Goal: Navigation & Orientation: Find specific page/section

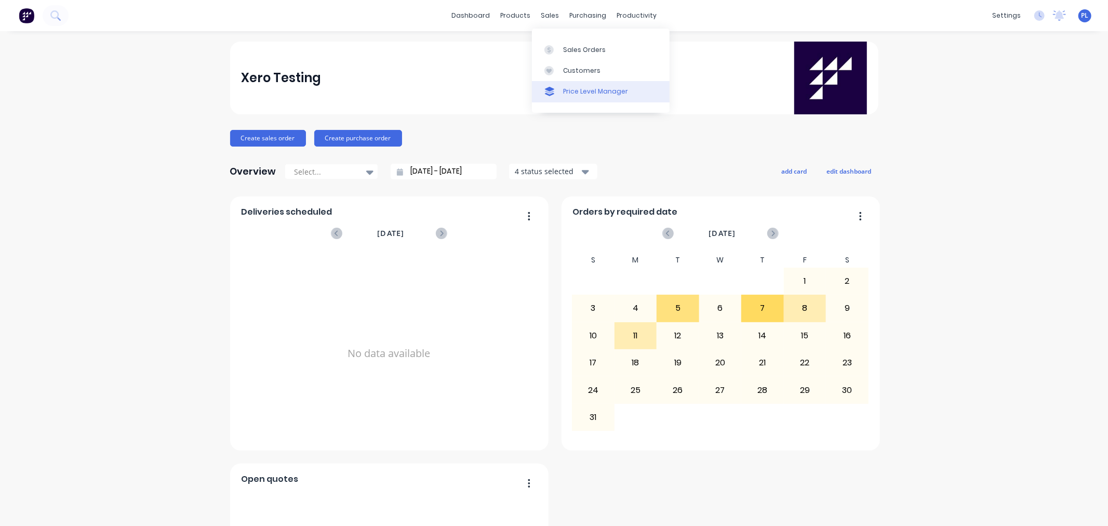
click at [570, 81] on link "Price Level Manager" at bounding box center [601, 91] width 138 height 21
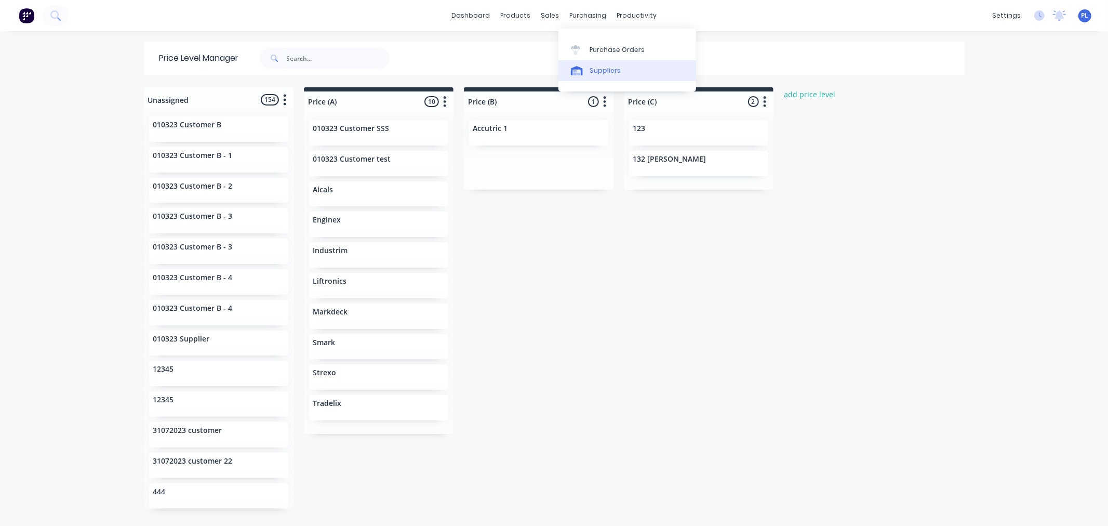
click at [605, 68] on div "Suppliers" at bounding box center [605, 70] width 31 height 9
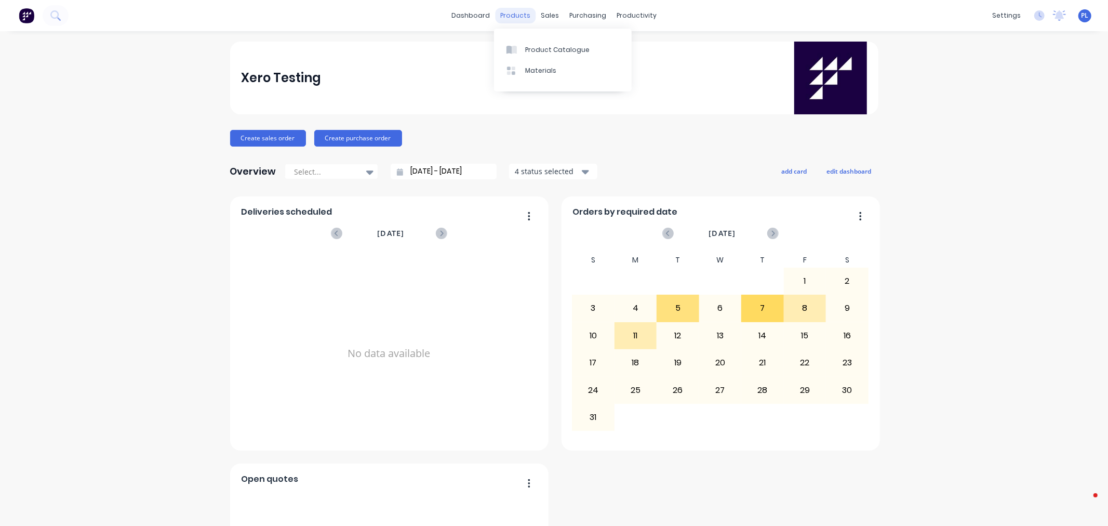
click at [539, 48] on div "Product Catalogue" at bounding box center [557, 49] width 64 height 9
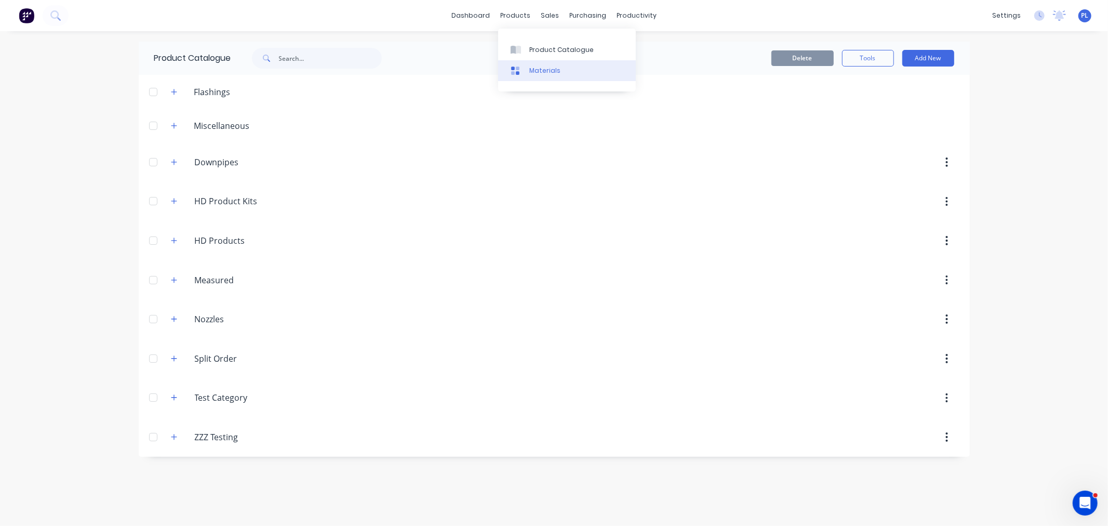
click at [539, 64] on link "Materials" at bounding box center [567, 70] width 138 height 21
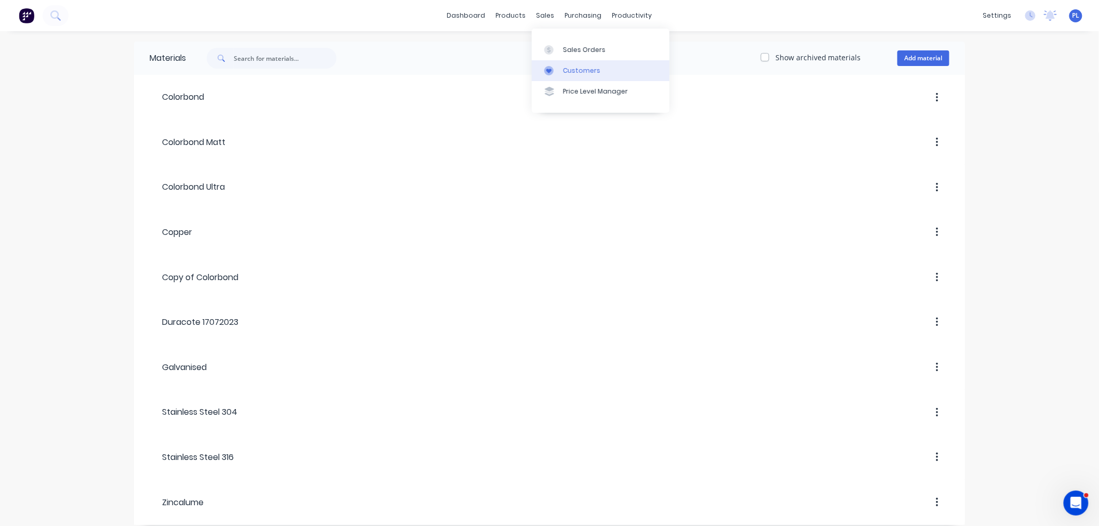
click at [594, 75] on div "Customers" at bounding box center [581, 70] width 37 height 9
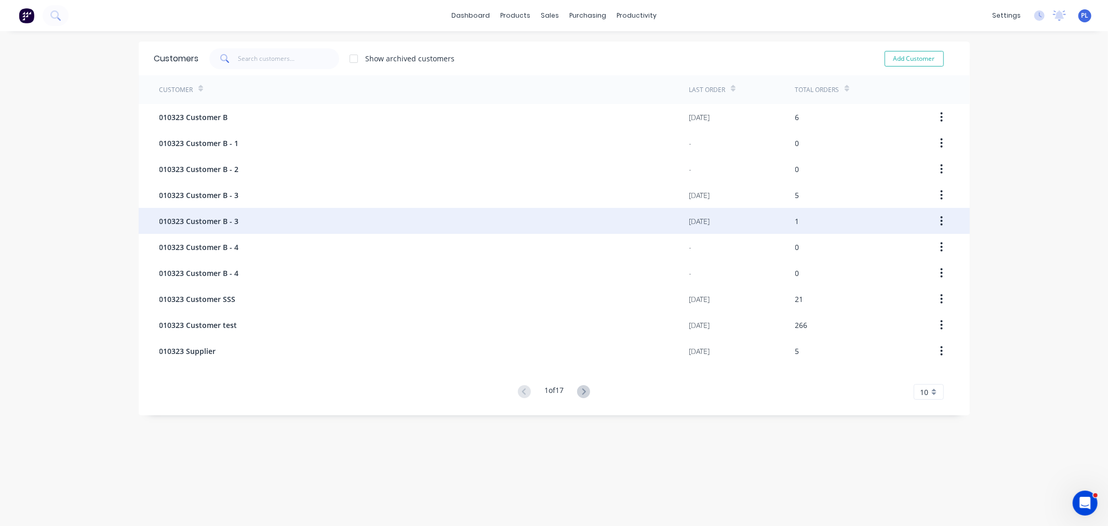
click at [170, 222] on span "010323 Customer B - 3" at bounding box center [198, 221] width 79 height 11
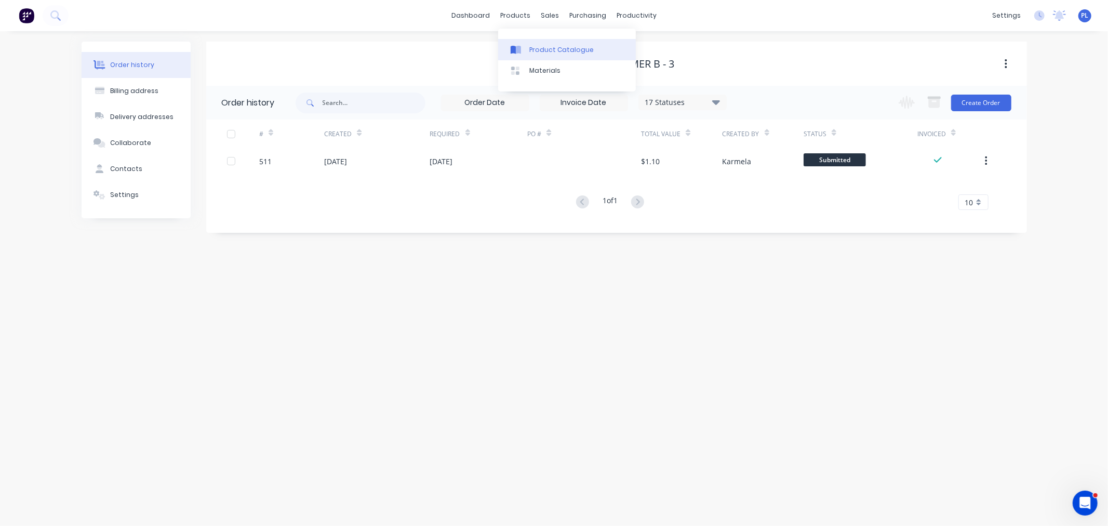
click at [549, 50] on div "Product Catalogue" at bounding box center [561, 49] width 64 height 9
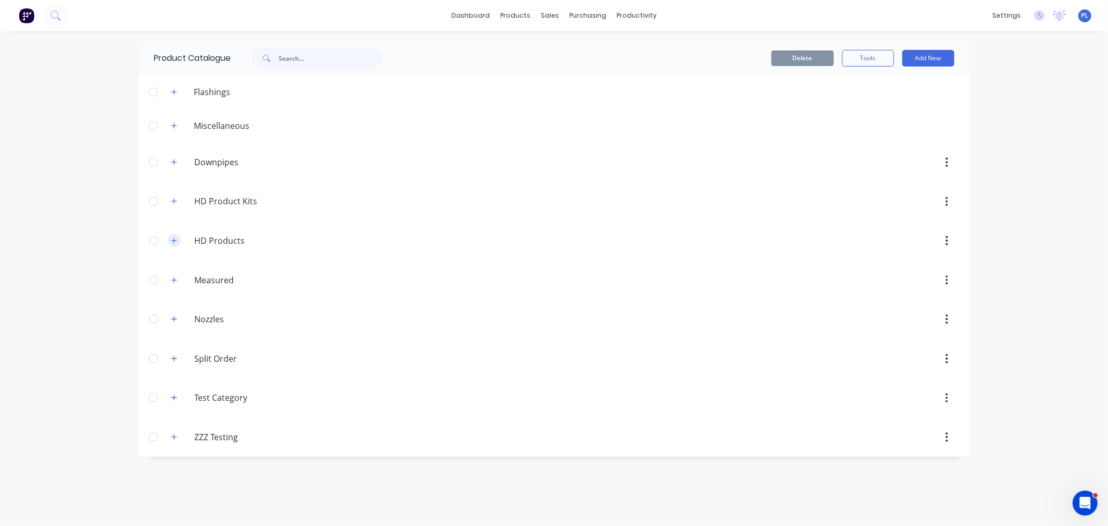
click at [177, 240] on div "HD.Products HD Products" at bounding box center [244, 240] width 163 height 19
click at [177, 240] on icon "button" at bounding box center [174, 240] width 6 height 6
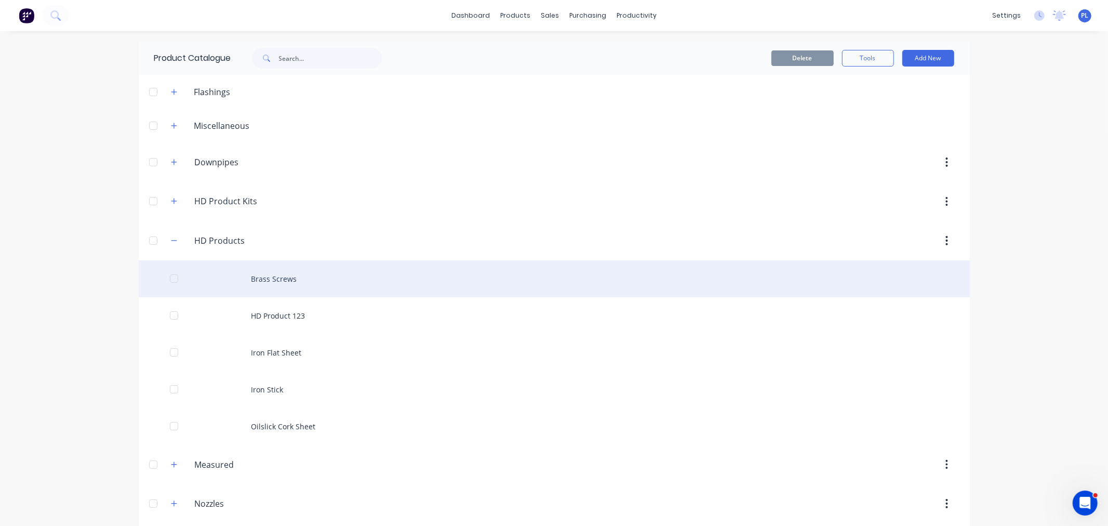
click at [329, 289] on div "Brass Screws" at bounding box center [554, 278] width 831 height 37
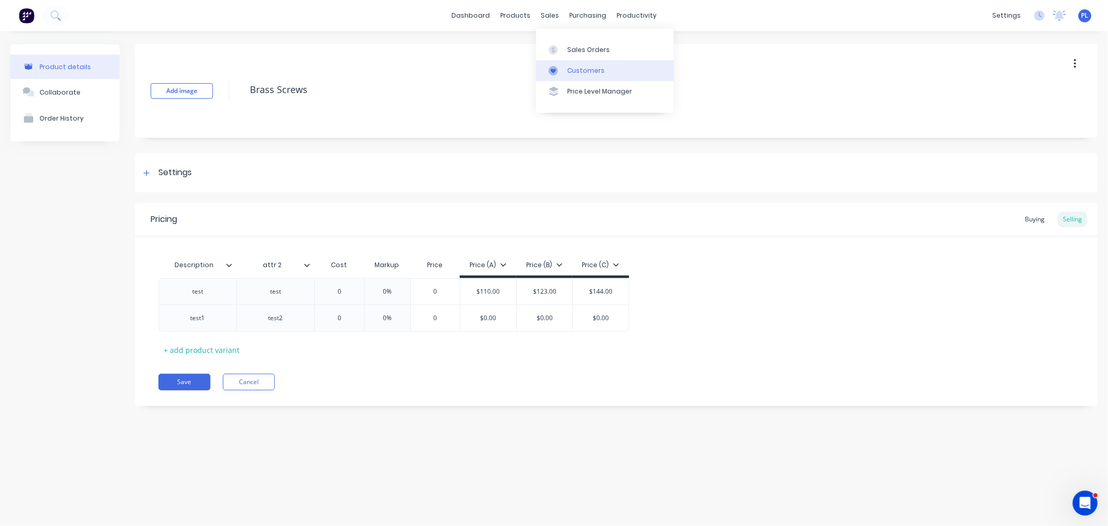
click at [603, 76] on link "Customers" at bounding box center [605, 70] width 138 height 21
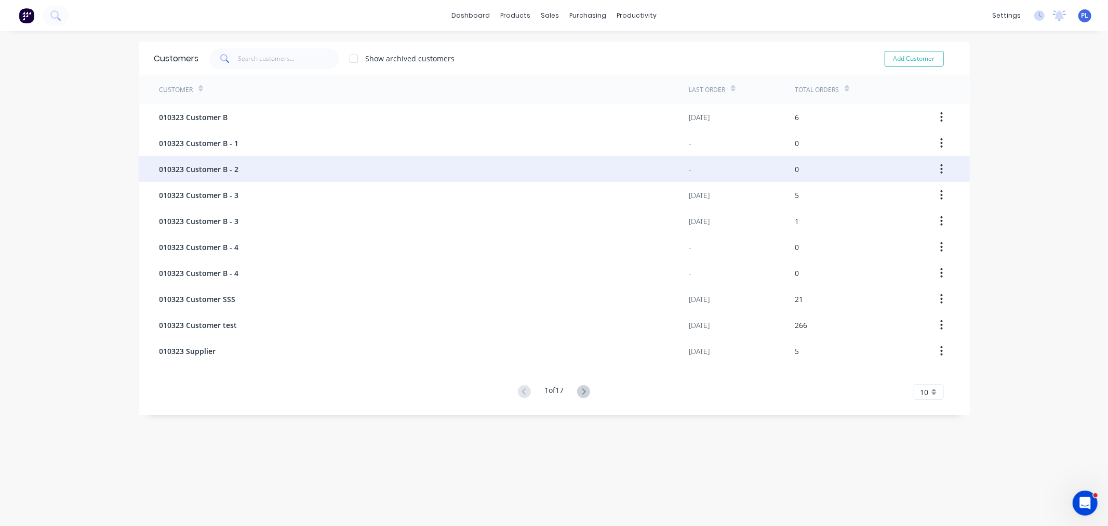
click at [367, 178] on div "010323 Customer B - 2" at bounding box center [424, 169] width 530 height 26
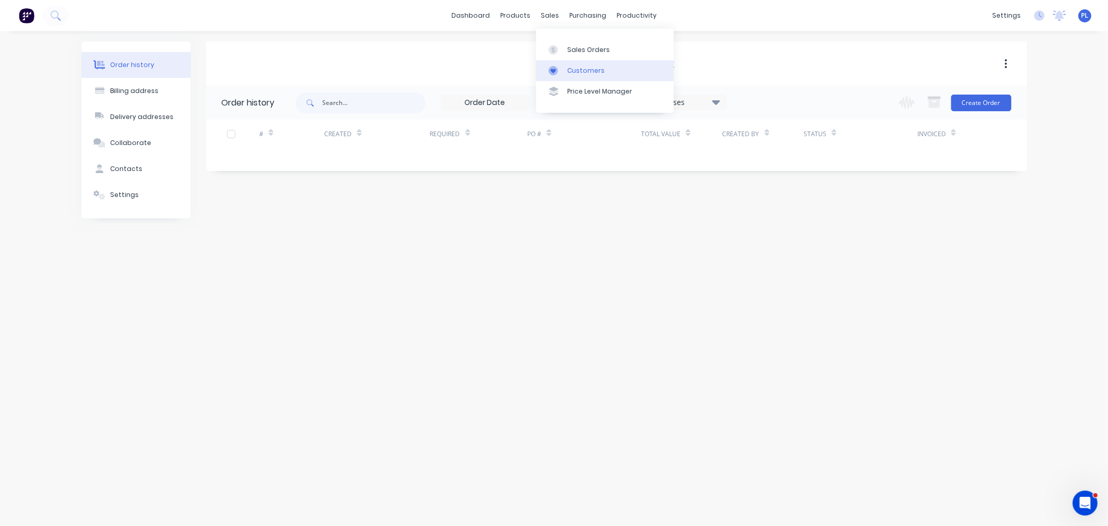
click at [568, 74] on div "Customers" at bounding box center [585, 70] width 37 height 9
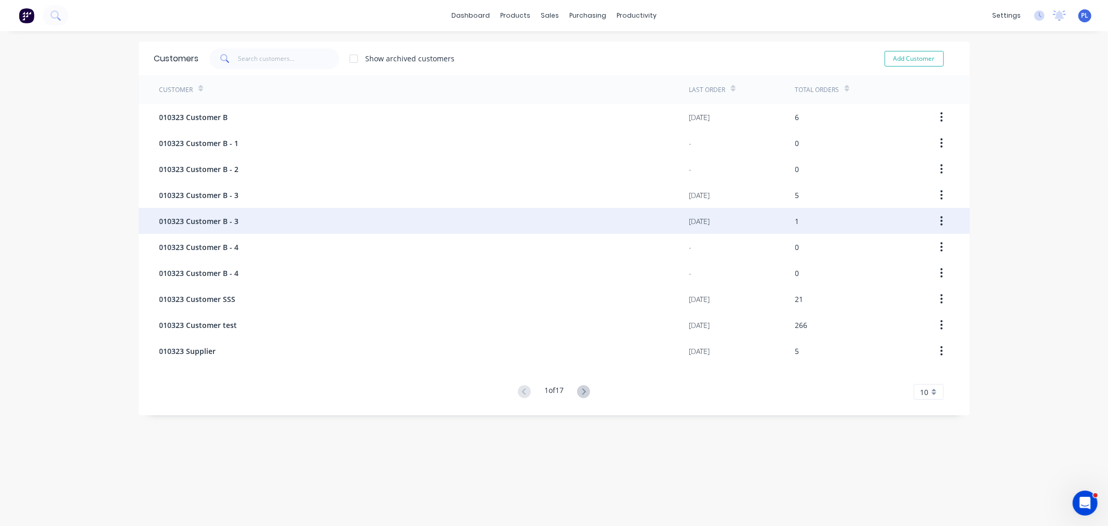
click at [400, 218] on div "010323 Customer B - 3" at bounding box center [424, 221] width 530 height 26
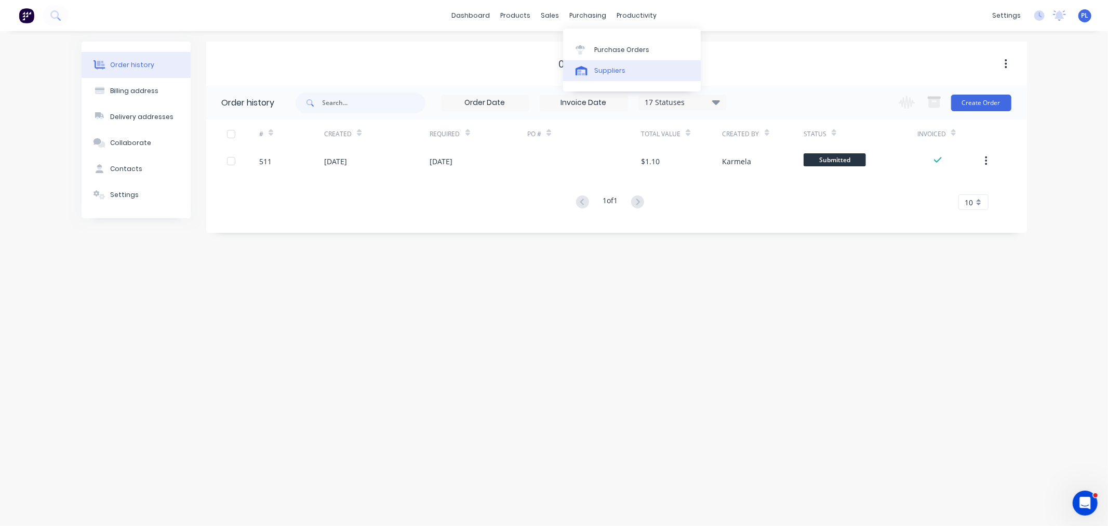
click at [603, 73] on div "Suppliers" at bounding box center [609, 70] width 31 height 9
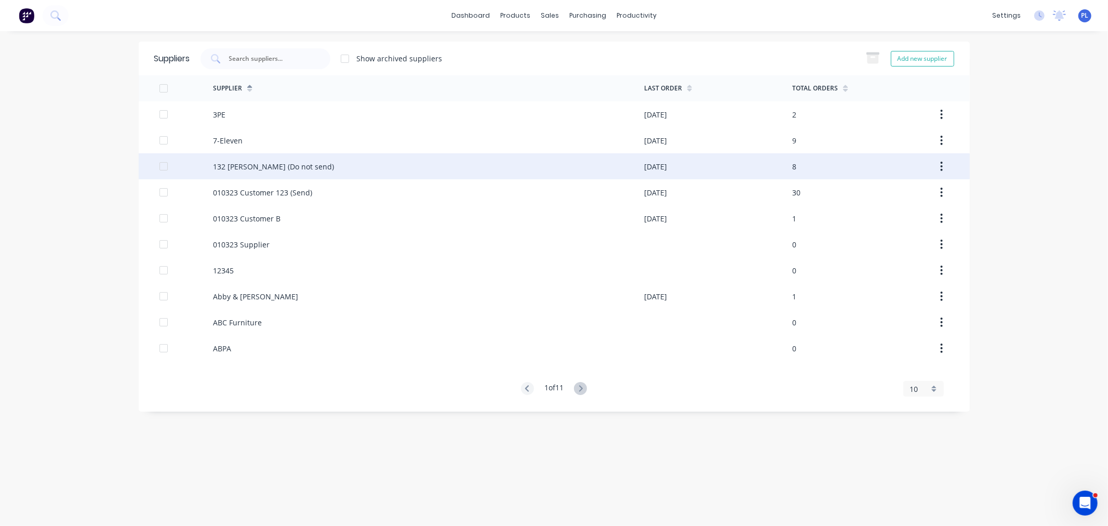
click at [469, 156] on div "132 [PERSON_NAME] (Do not send)" at bounding box center [428, 166] width 431 height 26
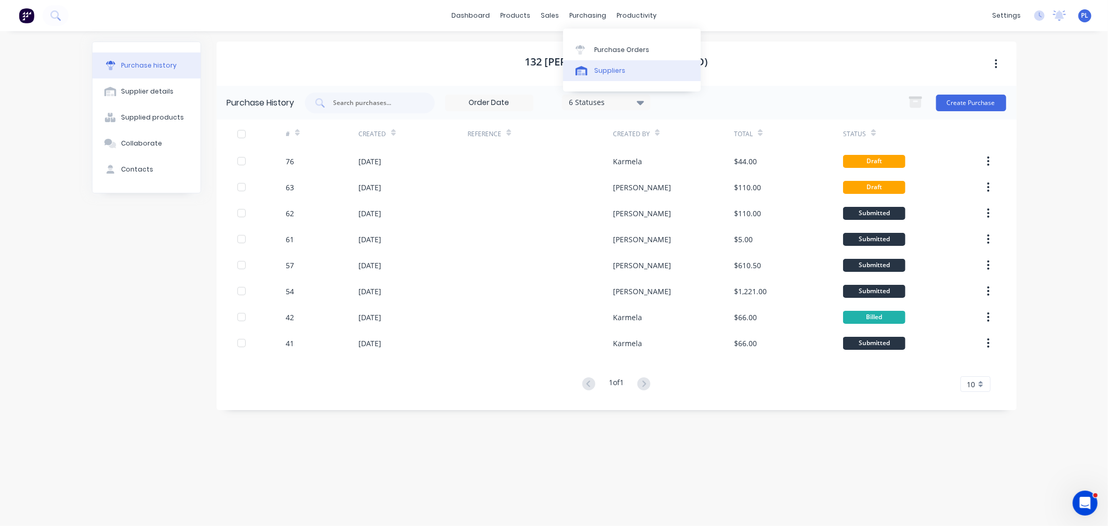
click at [645, 63] on link "Suppliers" at bounding box center [632, 70] width 138 height 21
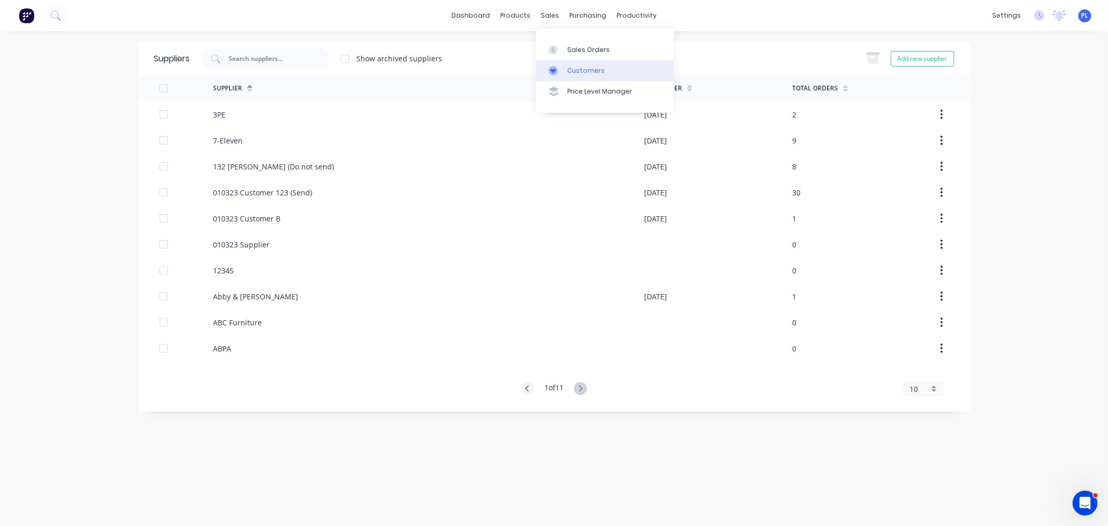
click at [575, 71] on div "Customers" at bounding box center [585, 70] width 37 height 9
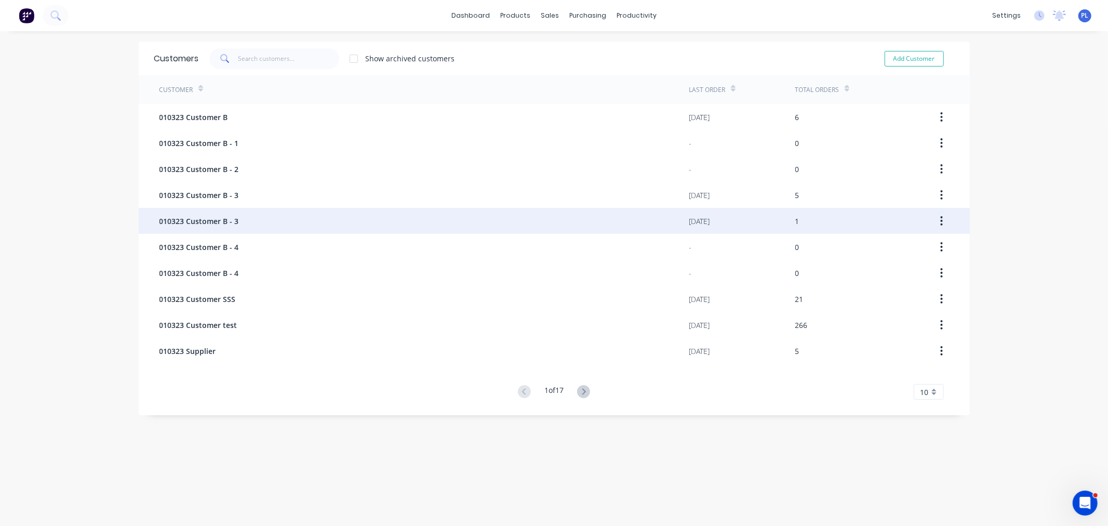
click at [561, 214] on div "010323 Customer B - 3" at bounding box center [424, 221] width 530 height 26
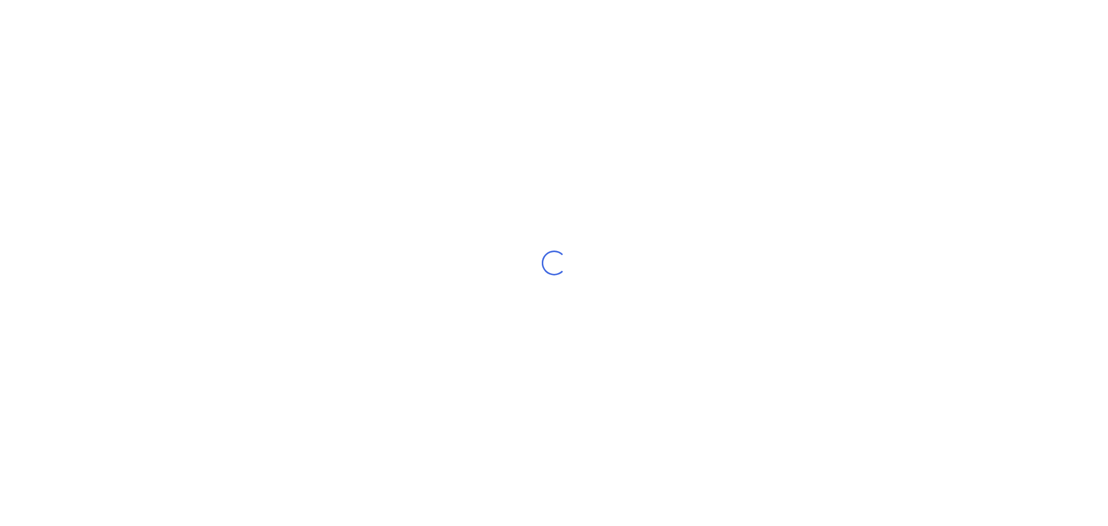
drag, startPoint x: 537, startPoint y: 94, endPoint x: 530, endPoint y: 95, distance: 6.8
click at [537, 94] on div "Loading..." at bounding box center [554, 263] width 1108 height 526
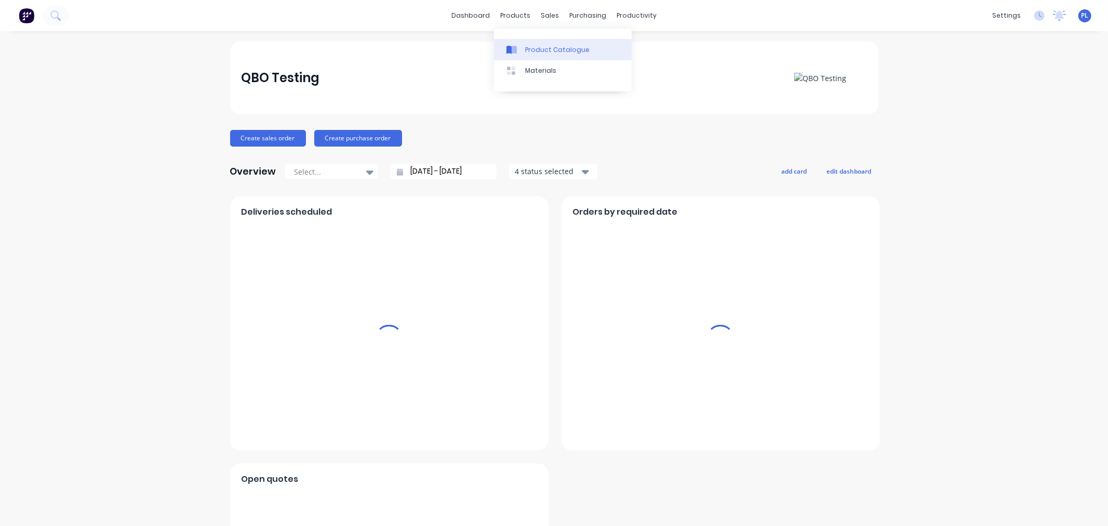
click at [535, 47] on div "Product Catalogue" at bounding box center [557, 49] width 64 height 9
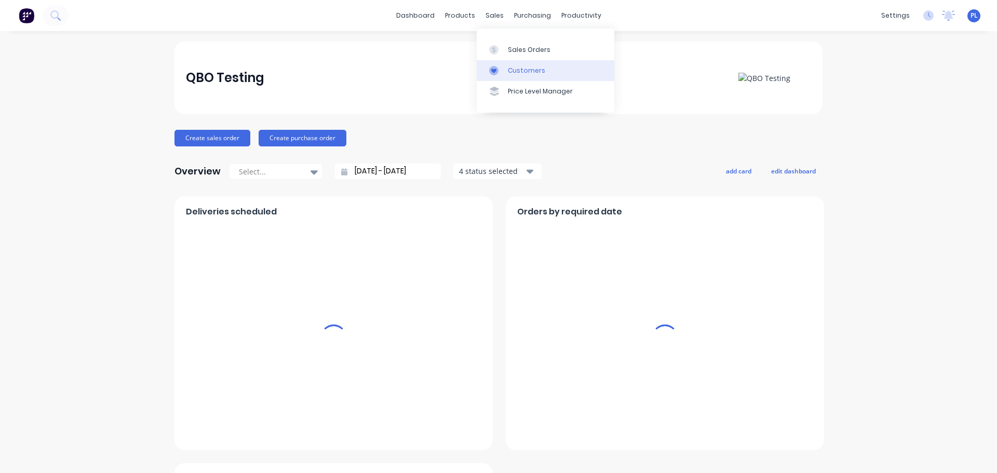
click at [498, 71] on icon at bounding box center [493, 70] width 9 height 9
